Goal: Ask a question

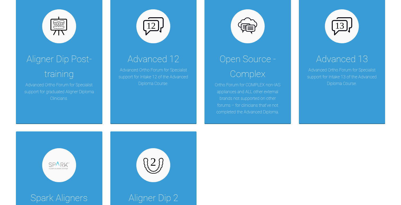
scroll to position [971, 0]
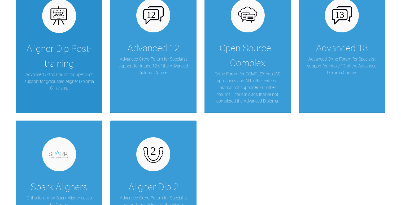
click at [56, 77] on p "Advanced Ortho Forum for Specialist support for graduated Aligner Diploma Clini…" at bounding box center [59, 81] width 71 height 20
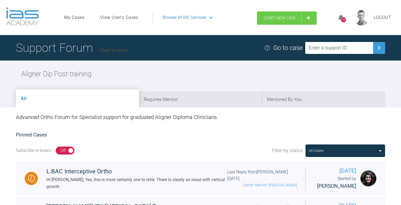
click at [292, 18] on span "Start New Case" at bounding box center [280, 18] width 32 height 5
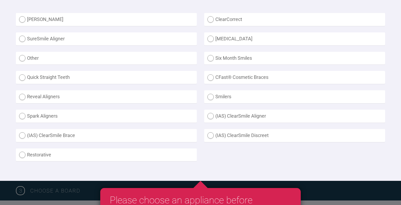
scroll to position [162, 0]
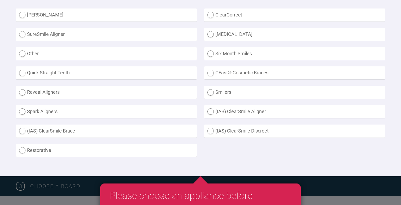
click at [257, 114] on label "(IAS) ClearSmile Aligner" at bounding box center [294, 111] width 181 height 13
radio Aligner "true"
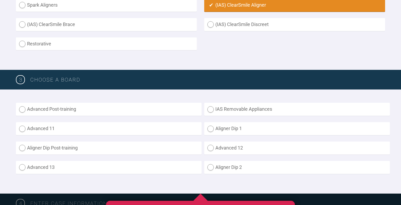
scroll to position [305, 0]
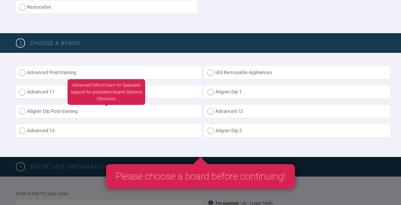
click at [87, 113] on label "Aligner Dip Post-training" at bounding box center [109, 111] width 186 height 13
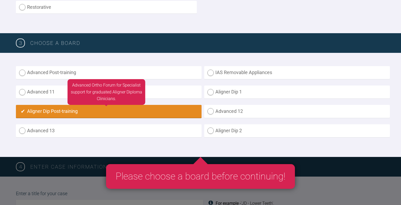
radio input "true"
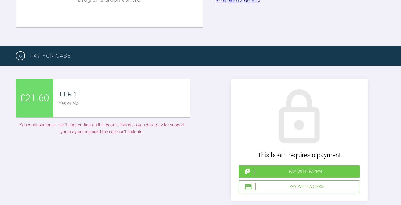
scroll to position [835, 0]
